Goal: Entertainment & Leisure: Consume media (video, audio)

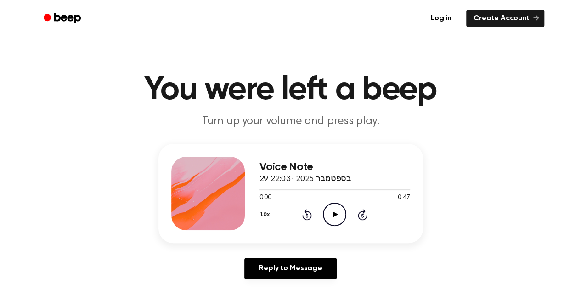
click at [327, 219] on icon "Play Audio" at bounding box center [334, 214] width 23 height 23
click at [336, 217] on icon "Play Audio" at bounding box center [334, 214] width 23 height 23
click at [334, 216] on icon at bounding box center [335, 214] width 5 height 6
click at [336, 225] on icon "Play Audio" at bounding box center [334, 214] width 23 height 23
click at [333, 214] on icon "Play Audio" at bounding box center [334, 214] width 23 height 23
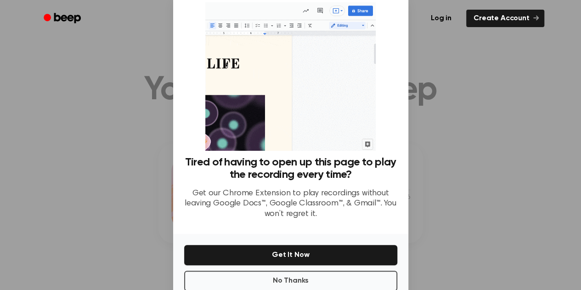
scroll to position [25, 0]
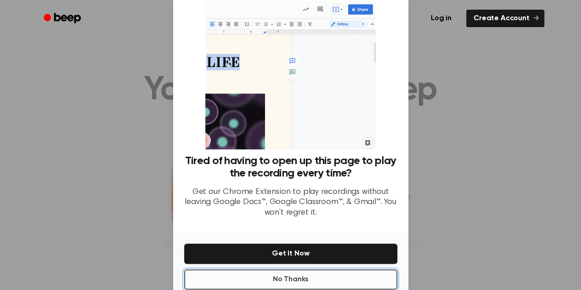
click at [363, 278] on button "No Thanks" at bounding box center [290, 279] width 213 height 20
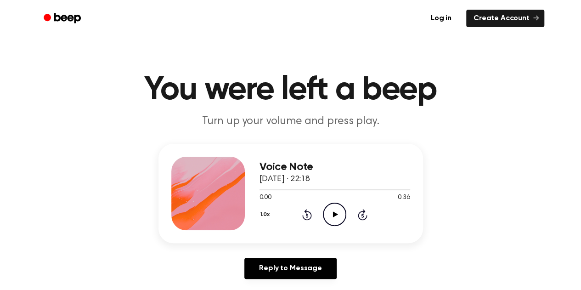
click at [325, 212] on icon "Play Audio" at bounding box center [334, 214] width 23 height 23
click at [302, 217] on icon "Rewind 5 seconds" at bounding box center [307, 215] width 10 height 12
click at [328, 219] on icon "Play Audio" at bounding box center [334, 214] width 23 height 23
click at [341, 212] on icon "Play Audio" at bounding box center [334, 214] width 23 height 23
click at [333, 219] on icon "Play Audio" at bounding box center [334, 214] width 23 height 23
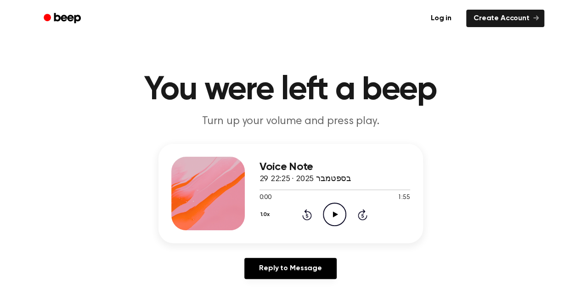
click at [331, 216] on icon "Play Audio" at bounding box center [334, 214] width 23 height 23
drag, startPoint x: 325, startPoint y: 154, endPoint x: 308, endPoint y: 195, distance: 44.3
click at [308, 195] on div "Voice Note 29 בספטמבר 2025 · 22:25 0:02 1:55 Your browser does not support the …" at bounding box center [291, 193] width 265 height 99
click at [341, 218] on icon "Pause Audio" at bounding box center [334, 214] width 23 height 23
drag, startPoint x: 262, startPoint y: 190, endPoint x: 209, endPoint y: 199, distance: 54.1
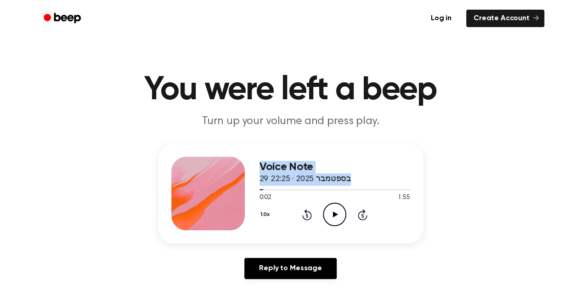
click at [209, 199] on div "Voice Note 29 בספטמבר 2025 · 22:25 0:02 1:55 Your browser does not support the …" at bounding box center [291, 193] width 265 height 99
click at [312, 216] on icon at bounding box center [307, 214] width 10 height 11
click at [330, 209] on icon "Play Audio" at bounding box center [334, 214] width 23 height 23
click at [330, 212] on icon "Play Audio" at bounding box center [334, 214] width 23 height 23
click at [330, 212] on icon "Pause Audio" at bounding box center [334, 214] width 23 height 23
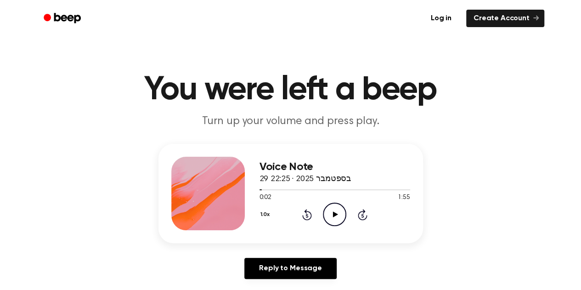
click at [330, 212] on icon "Play Audio" at bounding box center [334, 214] width 23 height 23
click at [345, 213] on icon "Play Audio" at bounding box center [334, 214] width 23 height 23
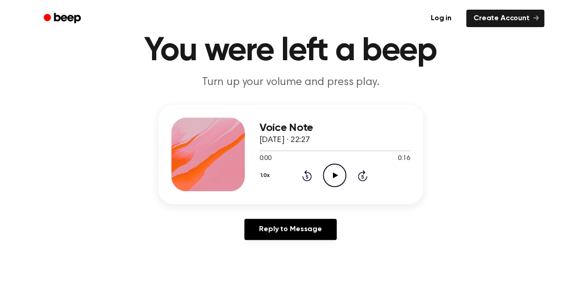
scroll to position [38, 0]
